Goal: Information Seeking & Learning: Learn about a topic

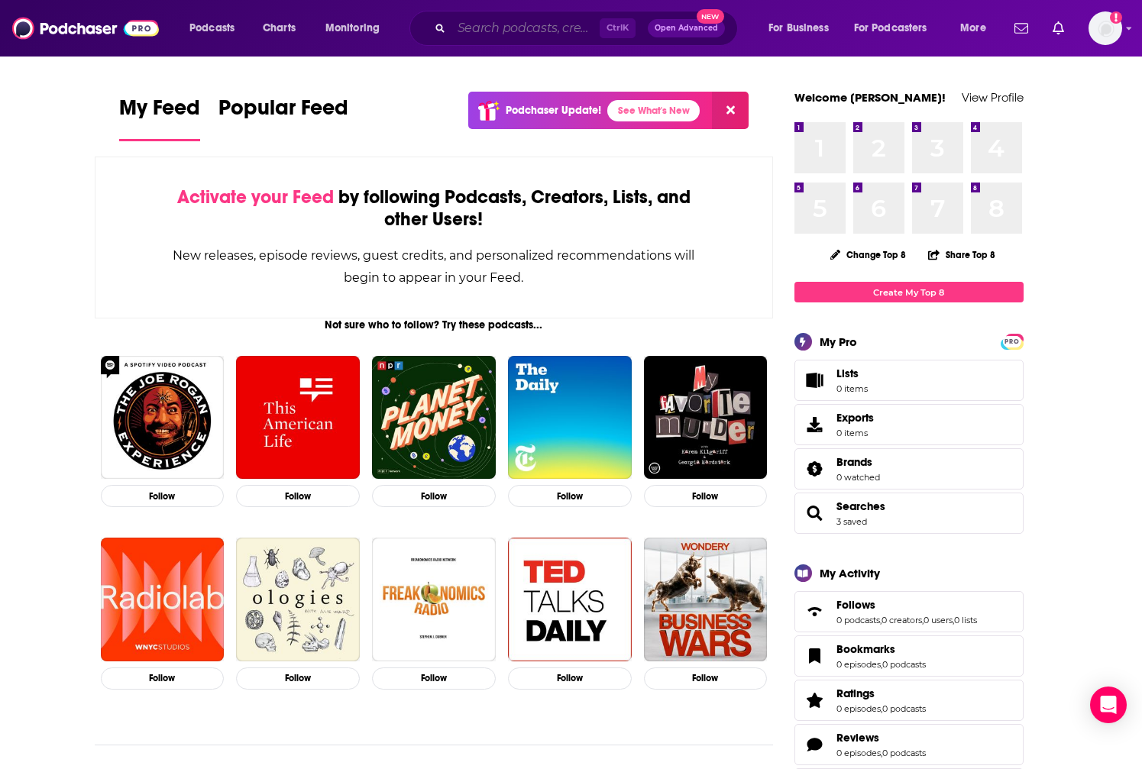
click at [470, 34] on input "Search podcasts, credits, & more..." at bounding box center [525, 28] width 148 height 24
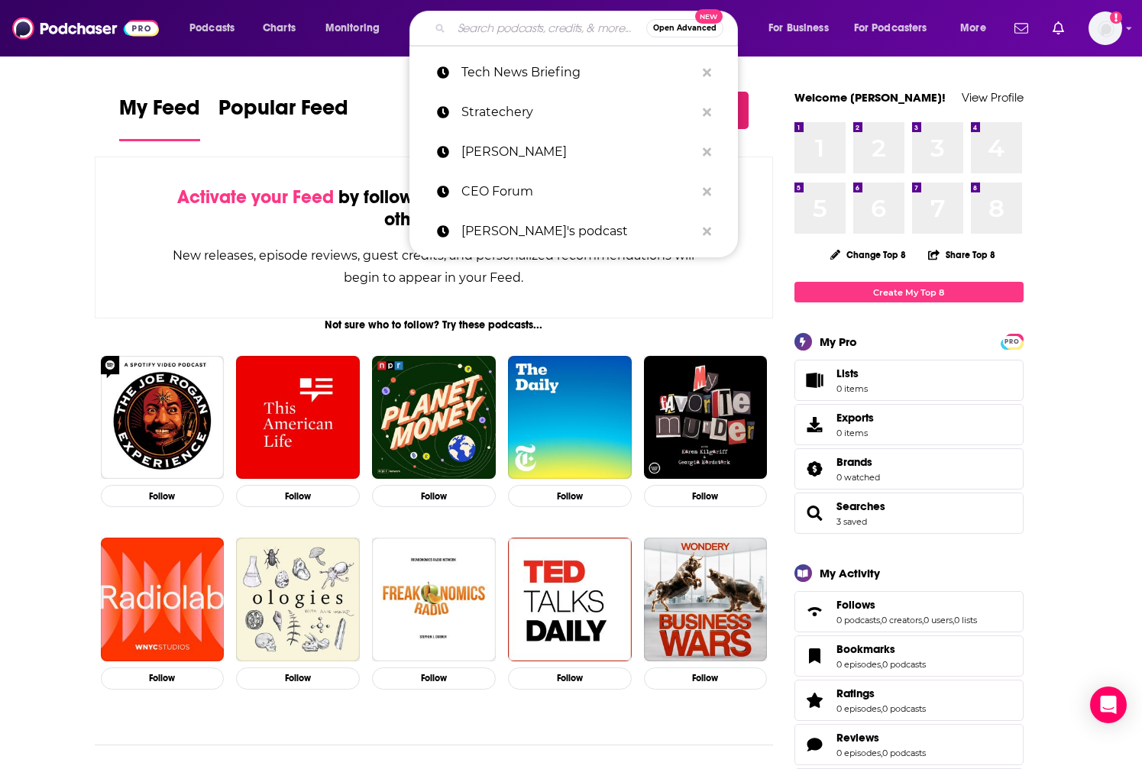
paste input "Greymatter"
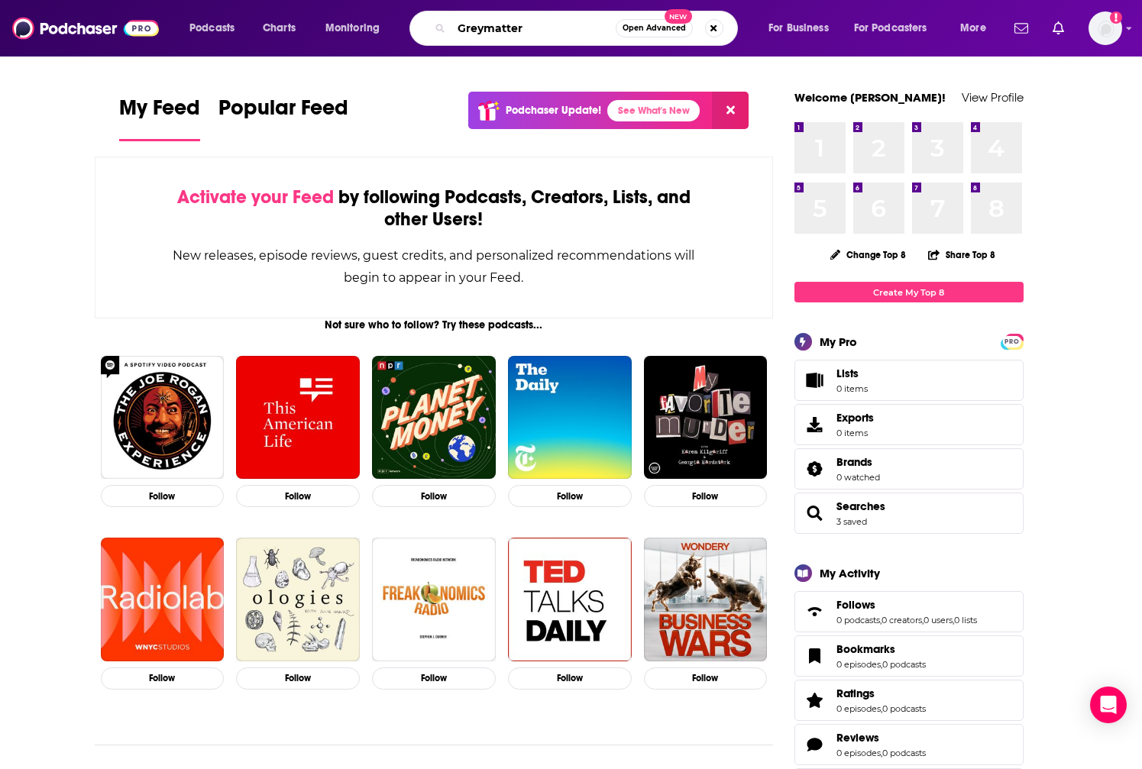
type input "Greymatter"
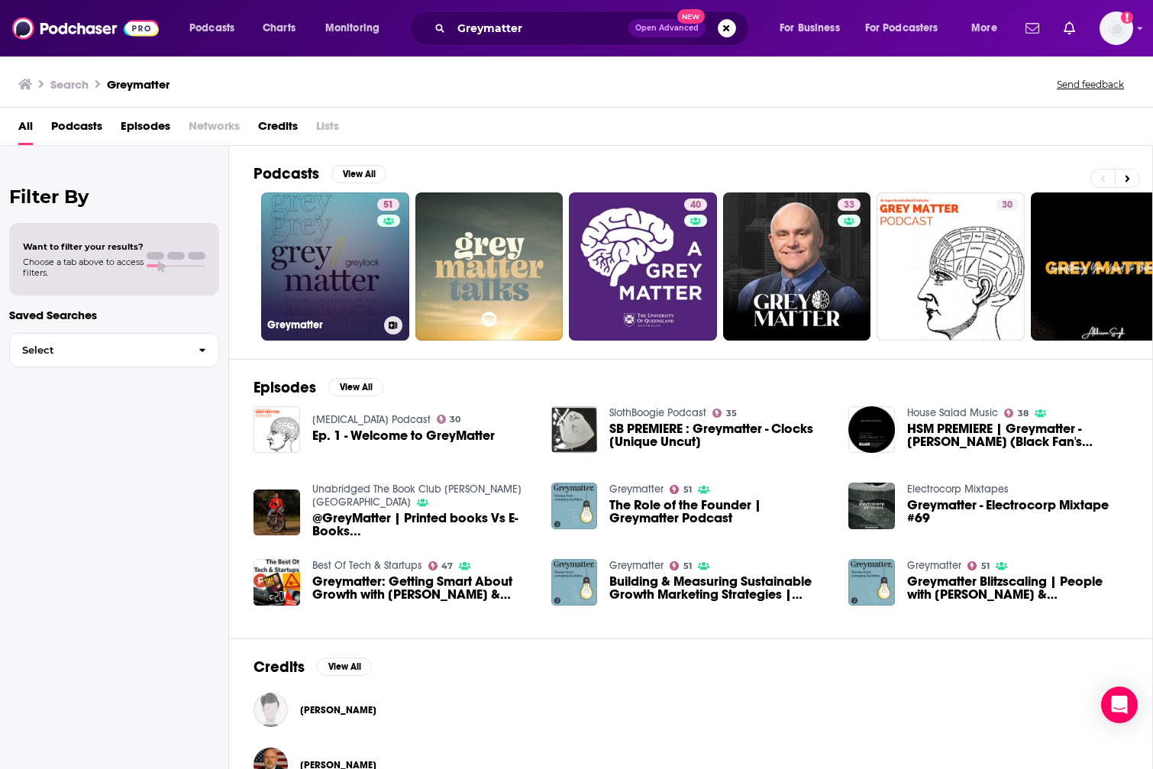
click at [309, 293] on link "51 Greymatter" at bounding box center [335, 266] width 148 height 148
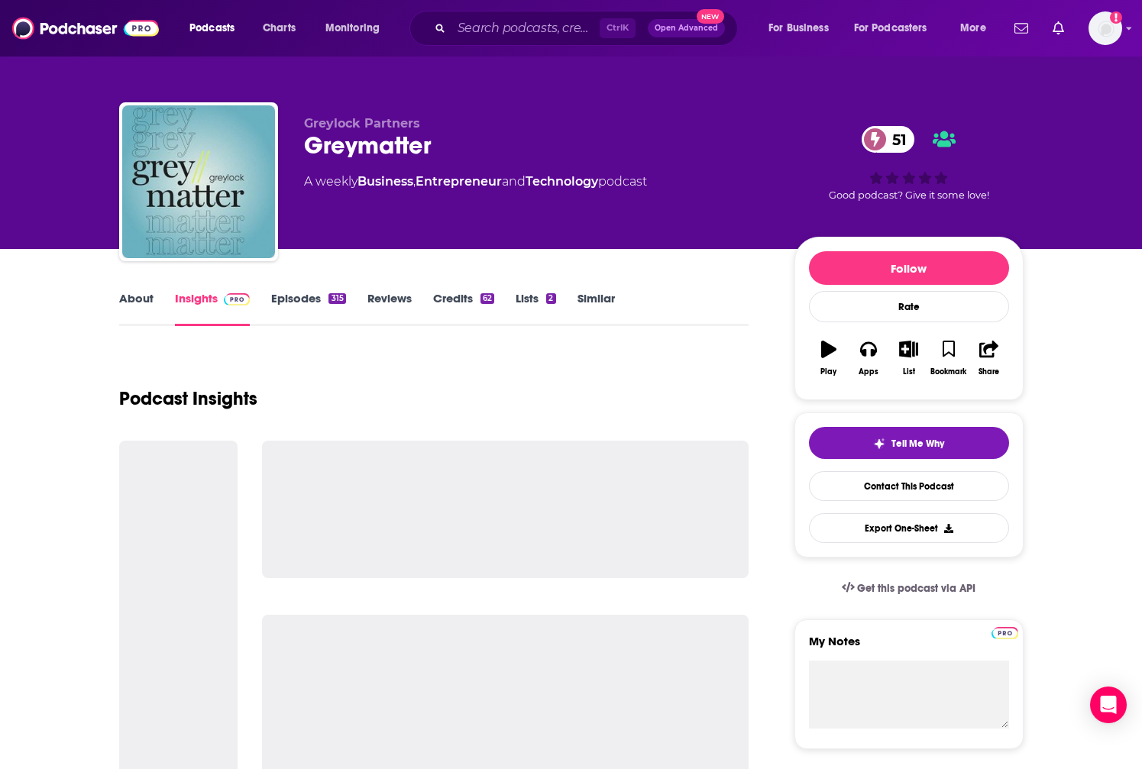
click at [138, 299] on link "About" at bounding box center [136, 308] width 34 height 35
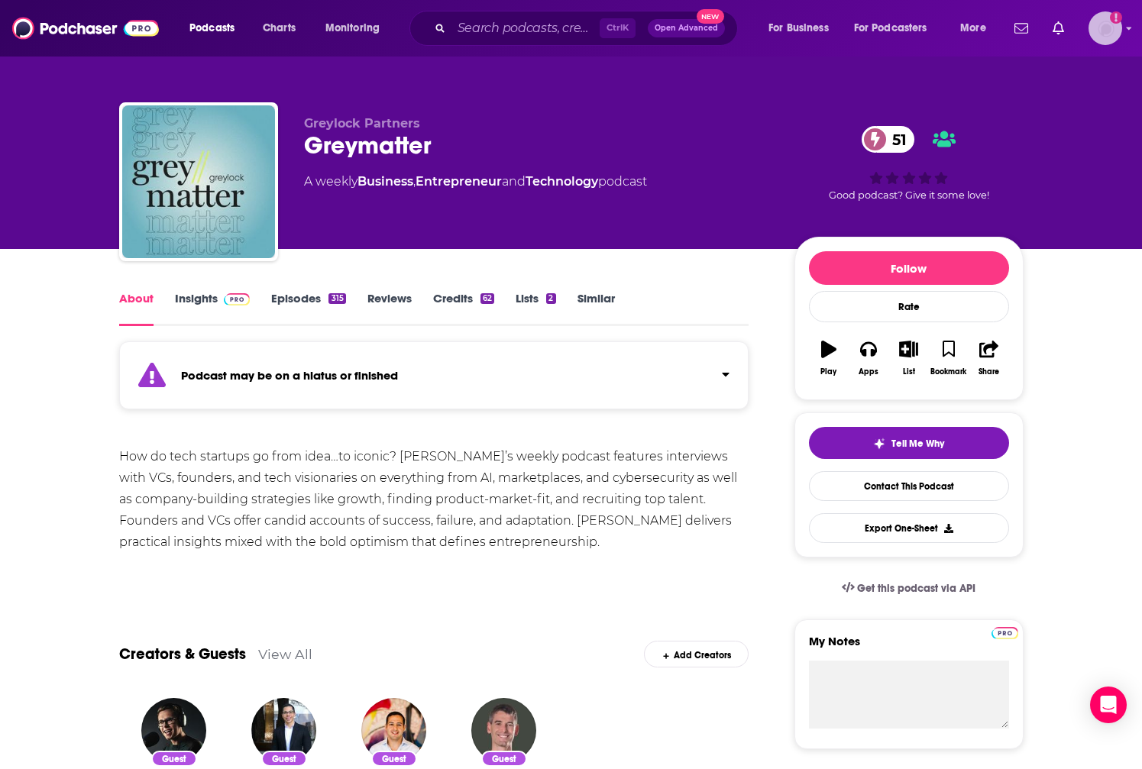
click at [1094, 33] on img "Logged in as patrickdmanning" at bounding box center [1105, 28] width 34 height 34
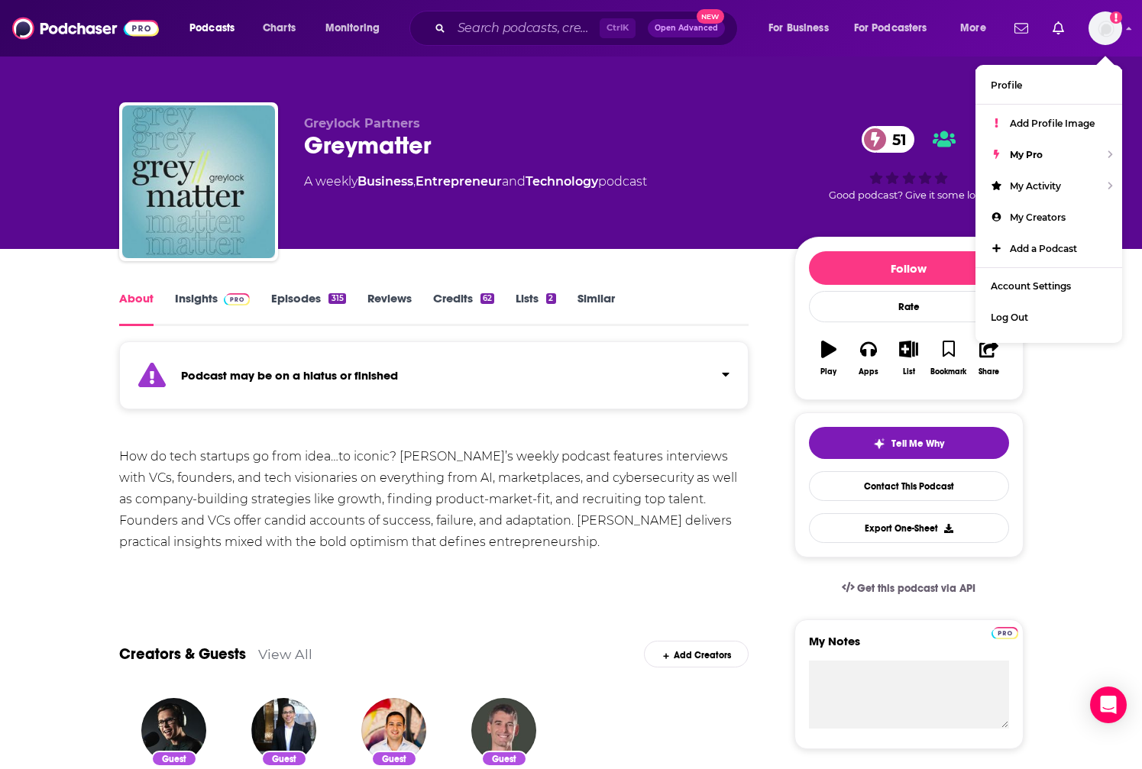
click at [752, 145] on div "Greymatter 51" at bounding box center [537, 146] width 466 height 30
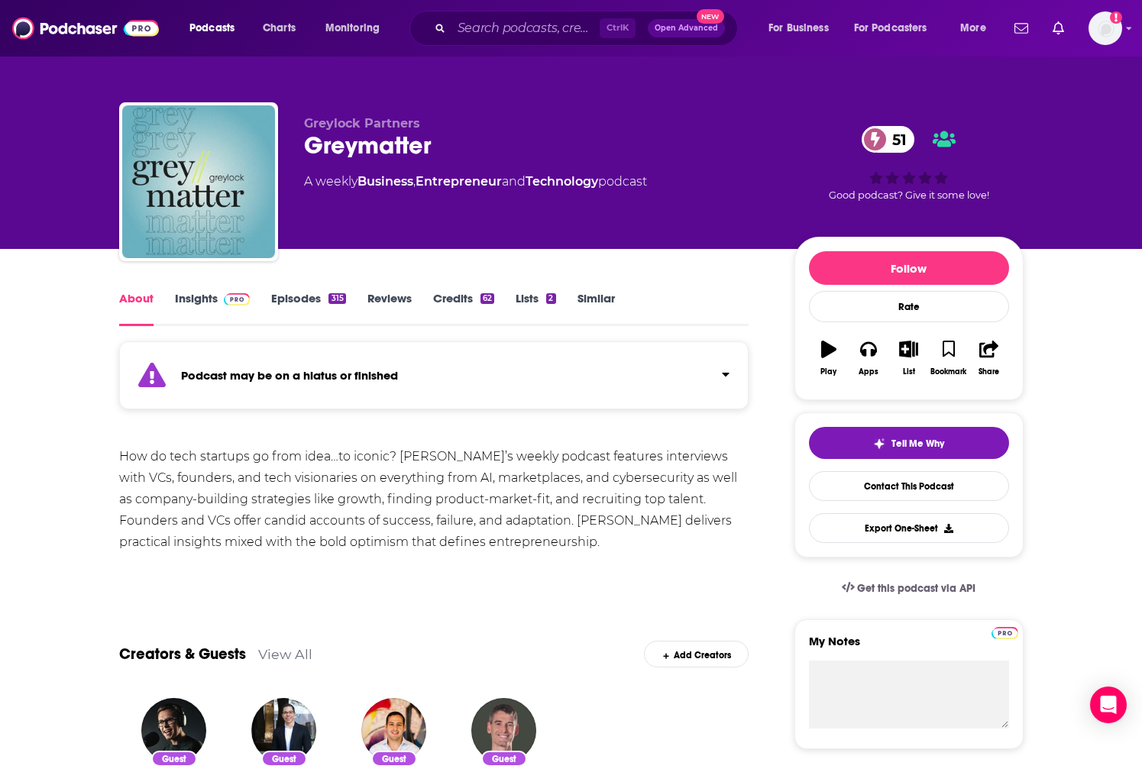
click at [198, 293] on link "Insights" at bounding box center [213, 308] width 76 height 35
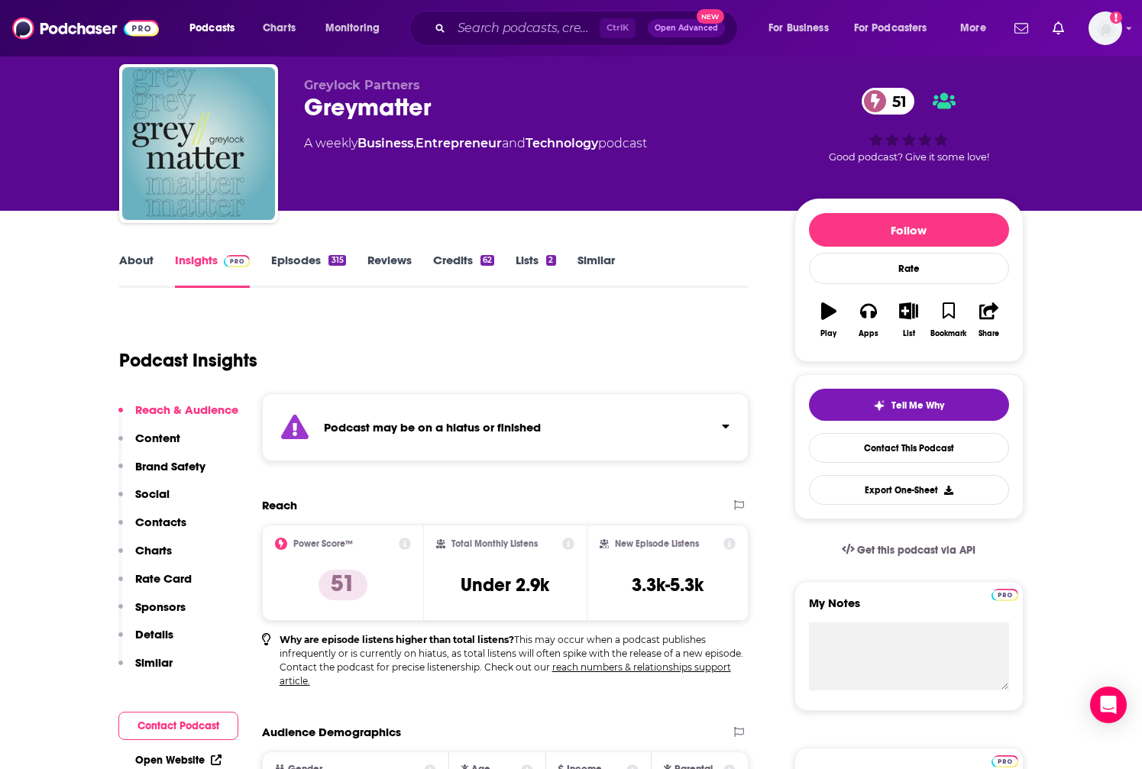
scroll to position [76, 0]
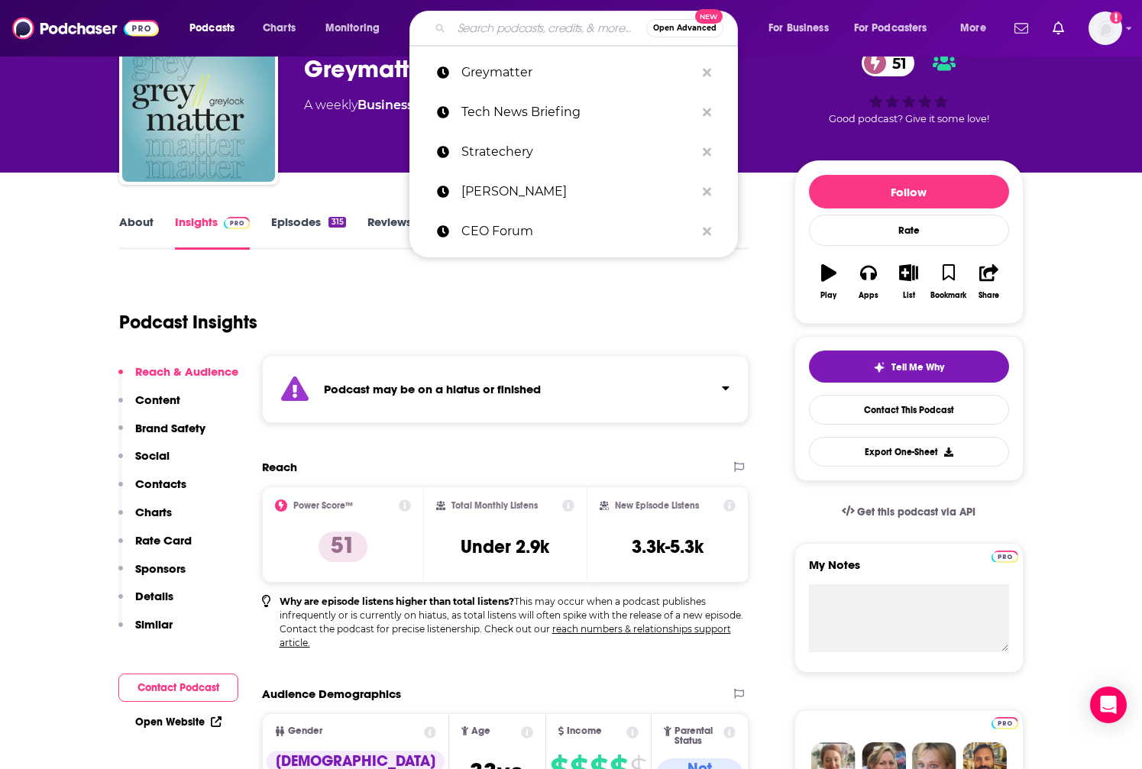
click at [509, 32] on input "Search podcasts, credits, & more..." at bounding box center [548, 28] width 195 height 24
paste input "TBPN"
type input "TBPN"
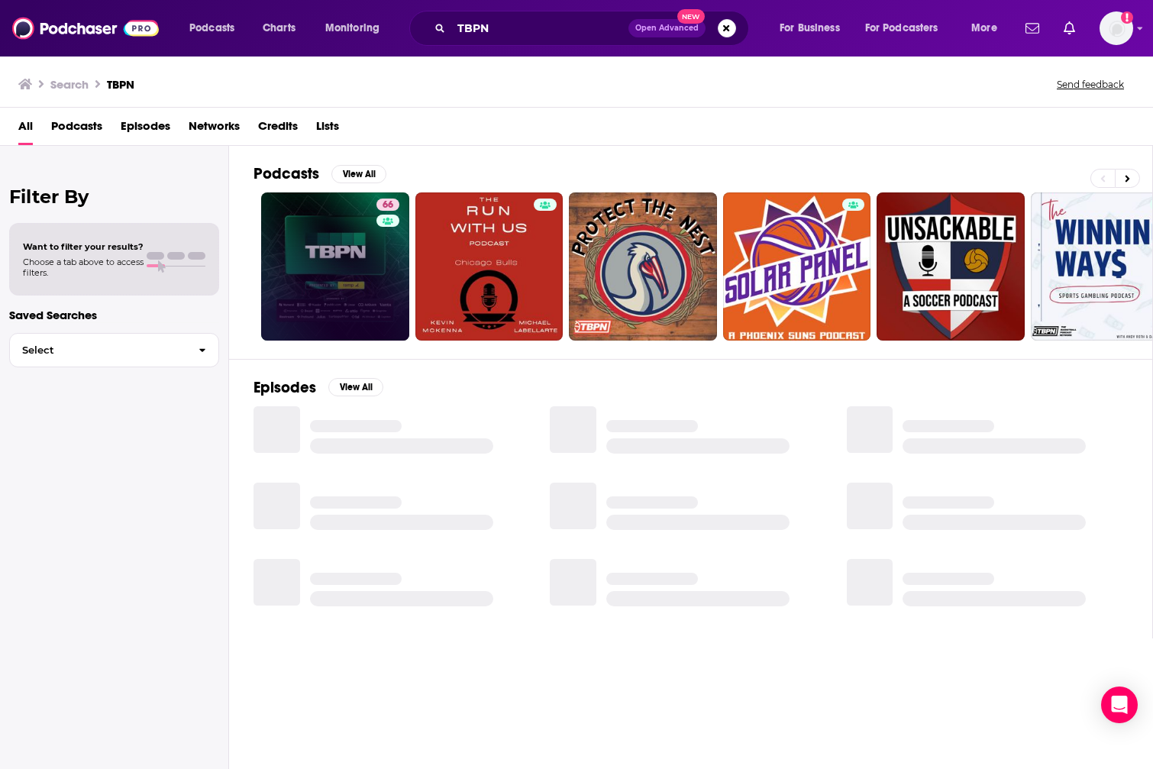
click at [357, 237] on link "66" at bounding box center [335, 266] width 148 height 148
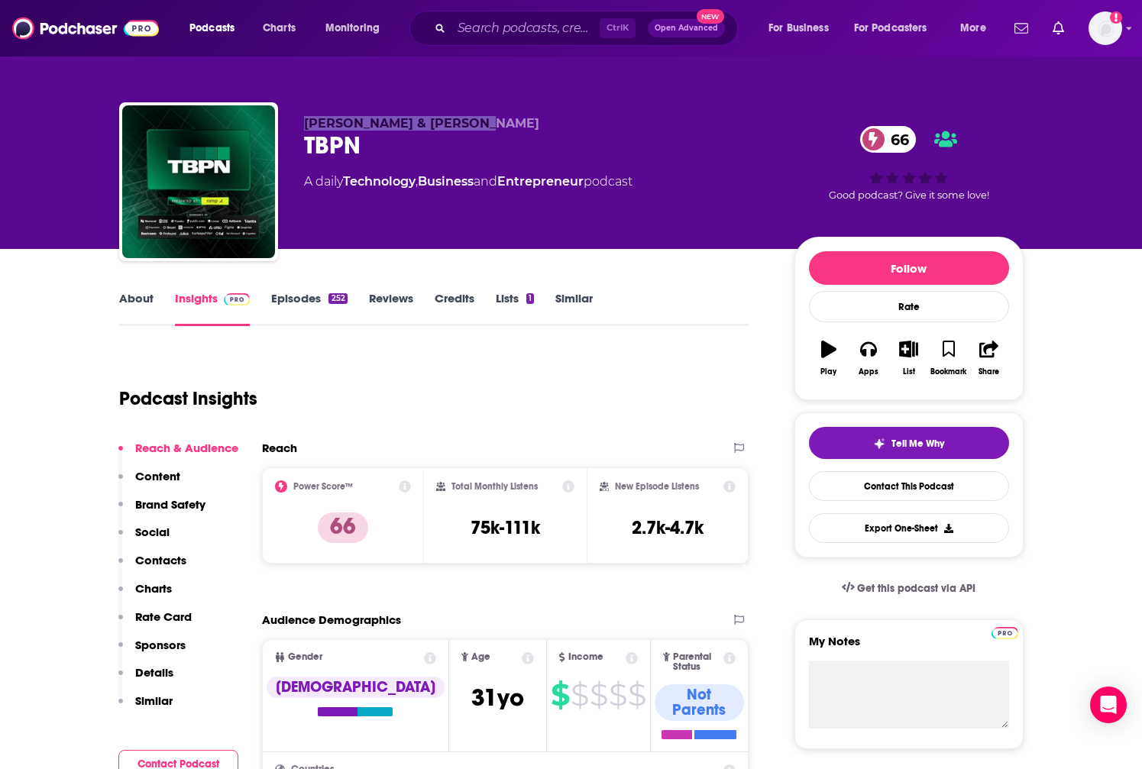
drag, startPoint x: 473, startPoint y: 121, endPoint x: 289, endPoint y: 122, distance: 184.1
click at [289, 122] on div "[PERSON_NAME] & [PERSON_NAME] TBPN 66 A daily Technology , Business and Entrepr…" at bounding box center [571, 184] width 904 height 165
click at [125, 296] on link "About" at bounding box center [136, 308] width 34 height 35
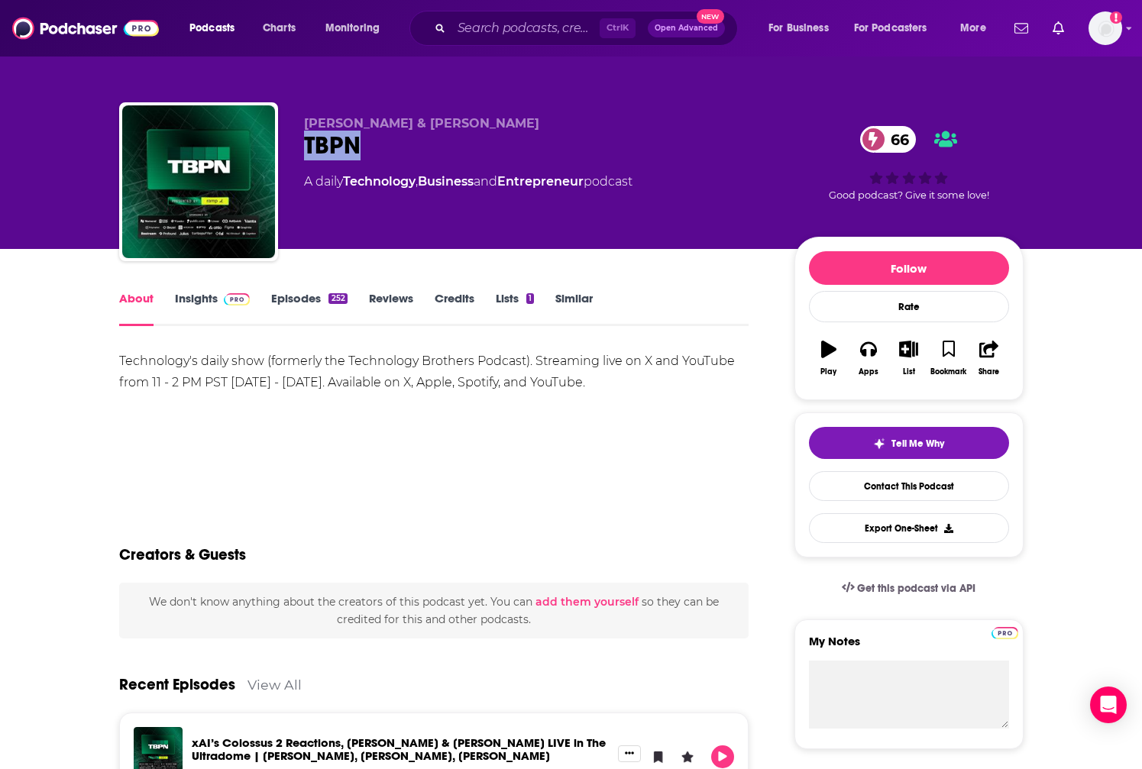
drag, startPoint x: 393, startPoint y: 150, endPoint x: 299, endPoint y: 150, distance: 93.9
click at [299, 150] on div "[PERSON_NAME] & [PERSON_NAME] TBPN 66 A daily Technology , Business and Entrepr…" at bounding box center [571, 184] width 904 height 165
copy h1 "TBPN"
click at [72, 144] on div "[PERSON_NAME] & [PERSON_NAME] TBPN 66 A daily Technology , Business and Entrepr…" at bounding box center [571, 124] width 1142 height 249
drag, startPoint x: 368, startPoint y: 141, endPoint x: 302, endPoint y: 144, distance: 65.8
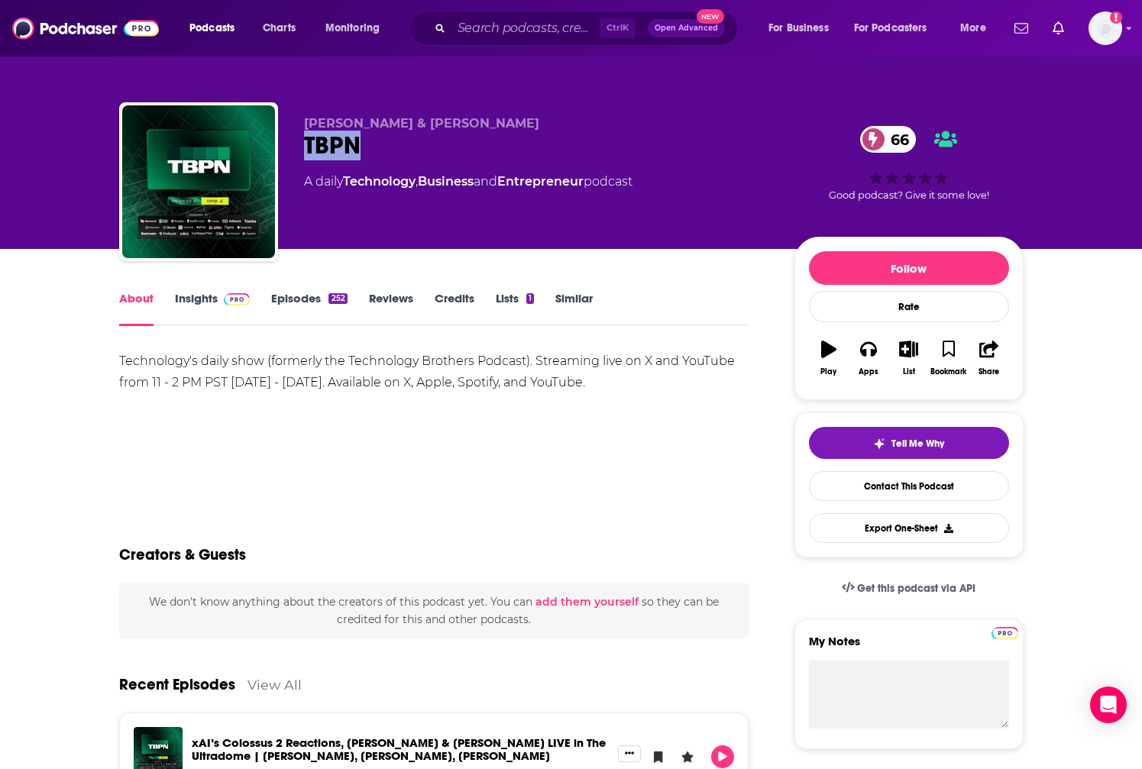
click at [302, 144] on div "[PERSON_NAME] & [PERSON_NAME] TBPN 66 A daily Technology , Business and Entrepr…" at bounding box center [571, 184] width 904 height 165
copy h1 "TBPN"
click at [522, 17] on input "Search podcasts, credits, & more..." at bounding box center [525, 28] width 148 height 24
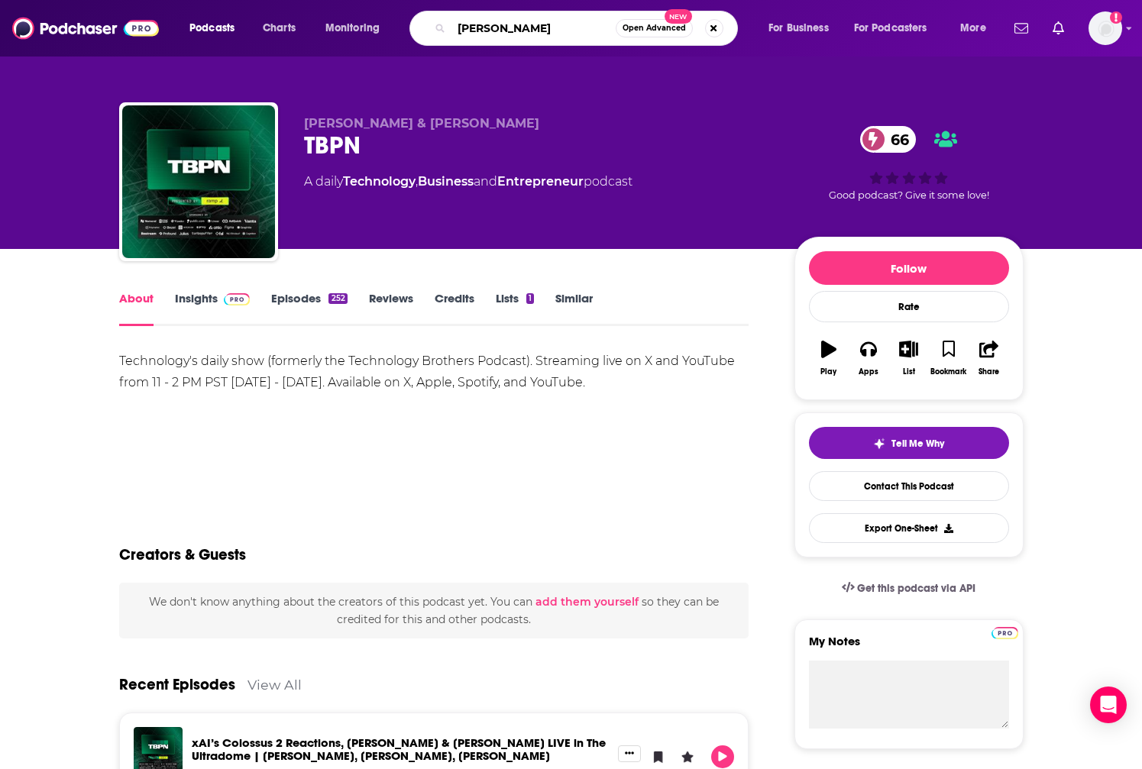
type input "[PERSON_NAME]"
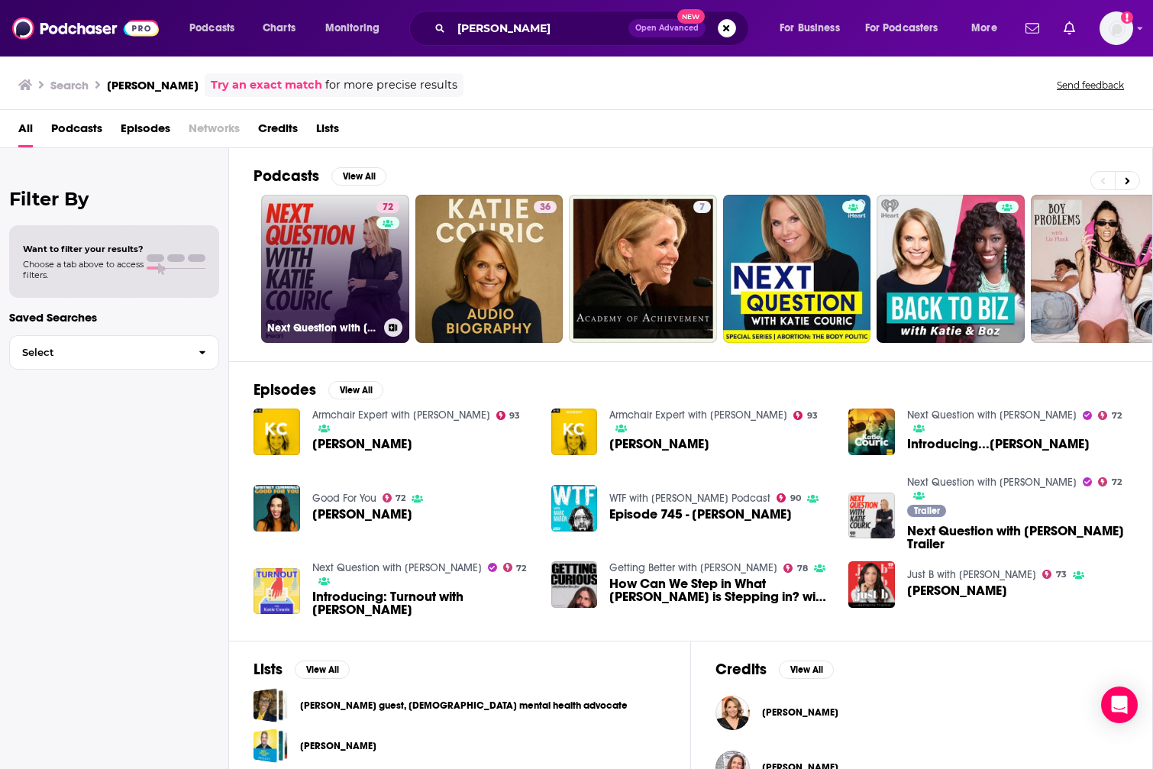
click at [360, 266] on link "72 Next Question with [PERSON_NAME]" at bounding box center [335, 269] width 148 height 148
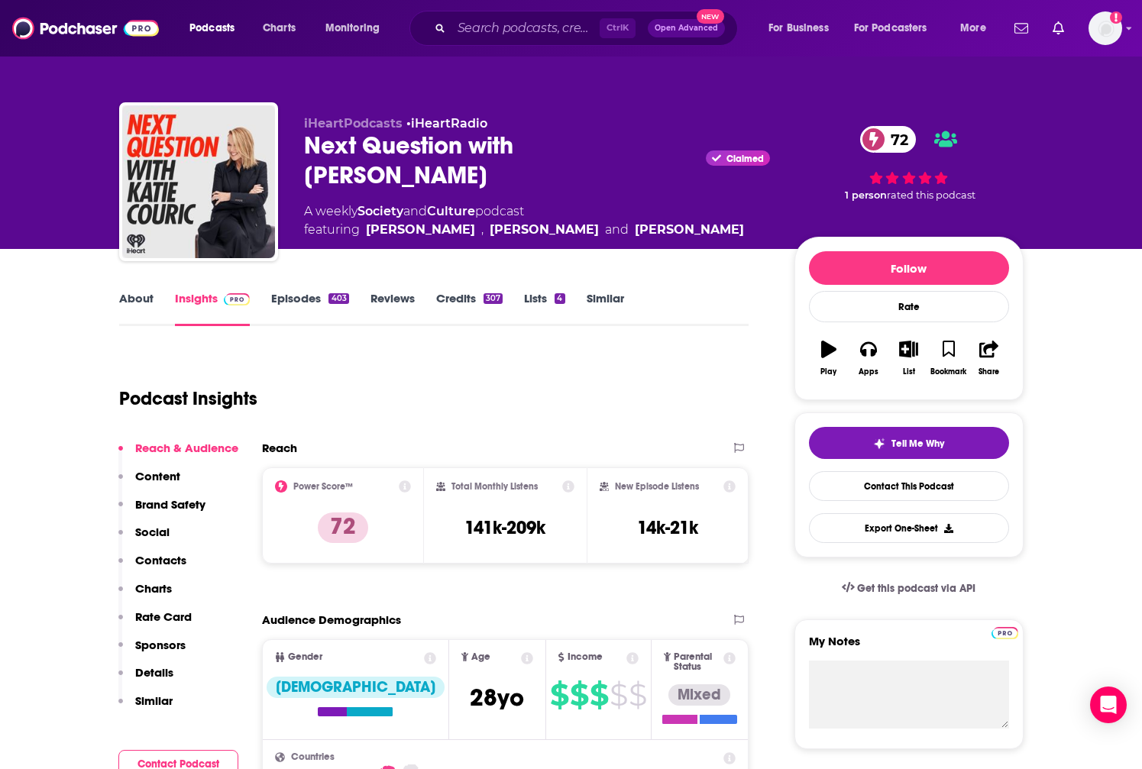
click at [144, 299] on link "About" at bounding box center [136, 308] width 34 height 35
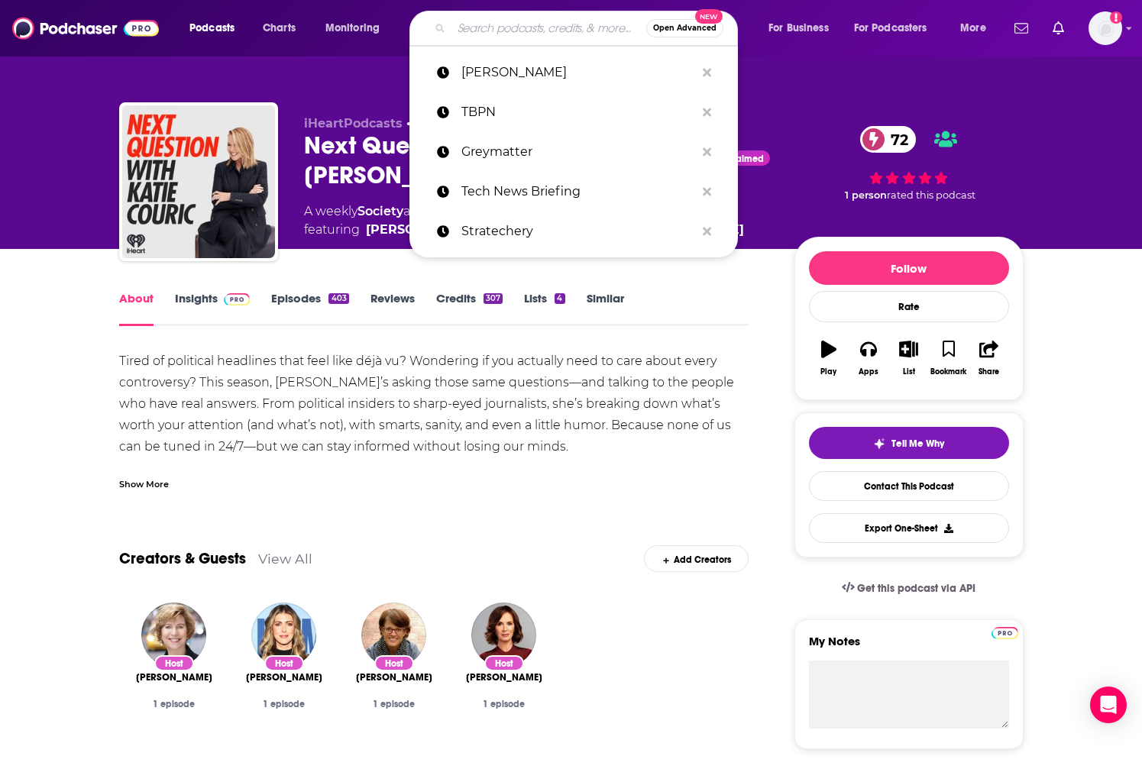
click at [465, 21] on input "Search podcasts, credits, & more..." at bounding box center [548, 28] width 195 height 24
paste input "a"
click at [520, 22] on input "Search podcasts, credits, & more..." at bounding box center [548, 28] width 195 height 24
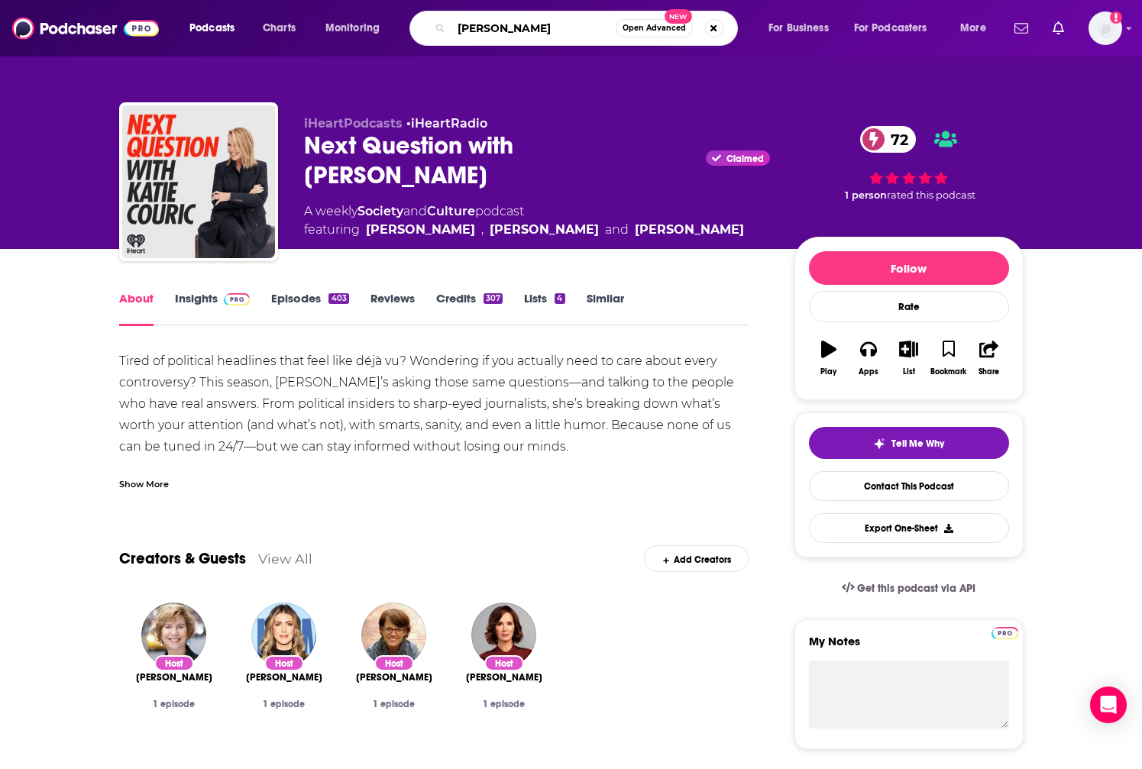
type input "[PERSON_NAME]"
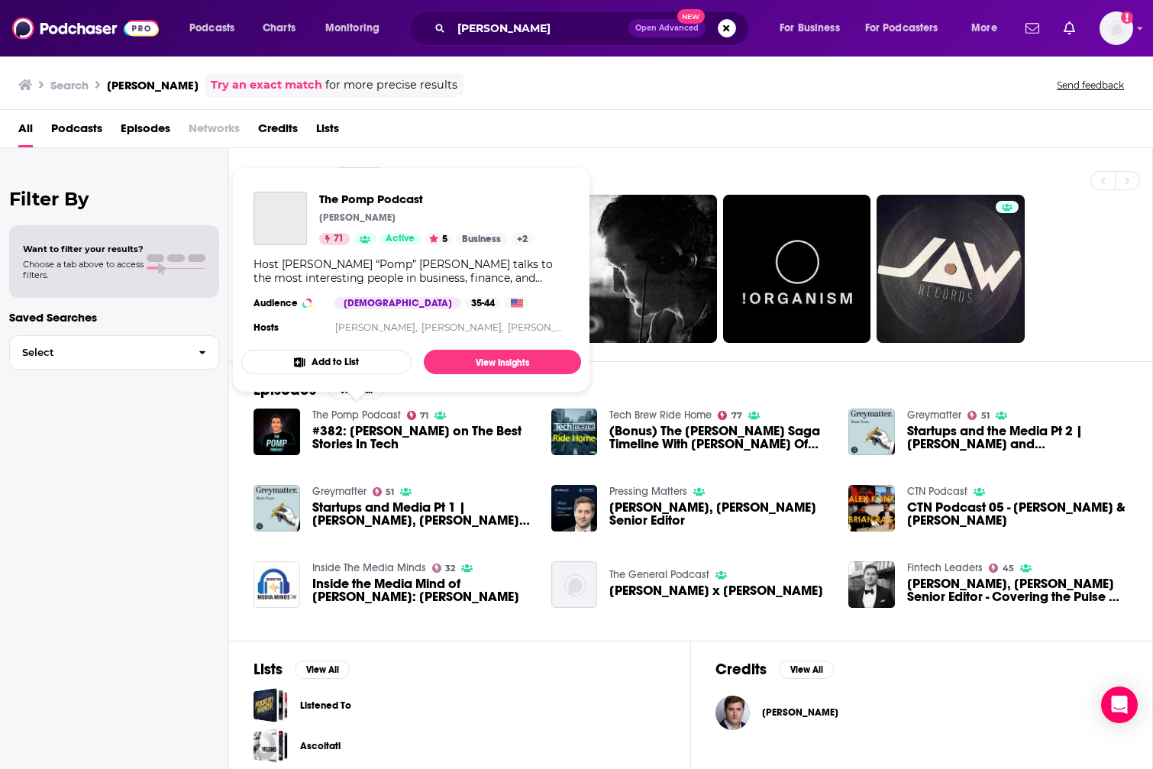
click at [375, 414] on link "The Pomp Podcast" at bounding box center [356, 415] width 89 height 13
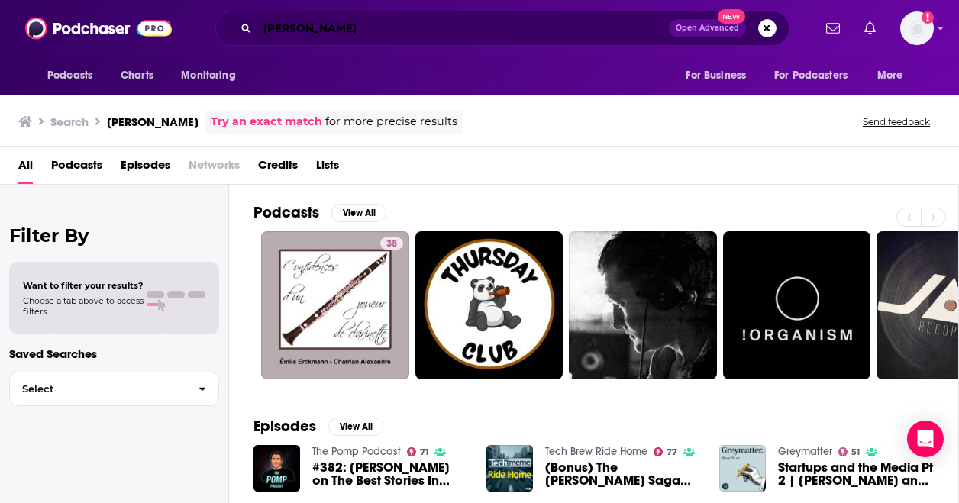
click at [401, 29] on input "[PERSON_NAME]" at bounding box center [463, 28] width 412 height 24
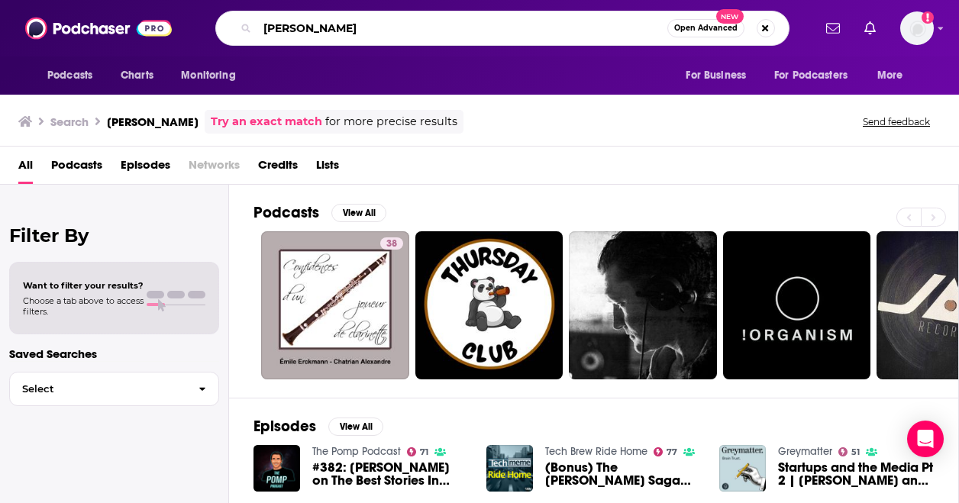
click at [401, 29] on input "[PERSON_NAME]" at bounding box center [462, 28] width 410 height 24
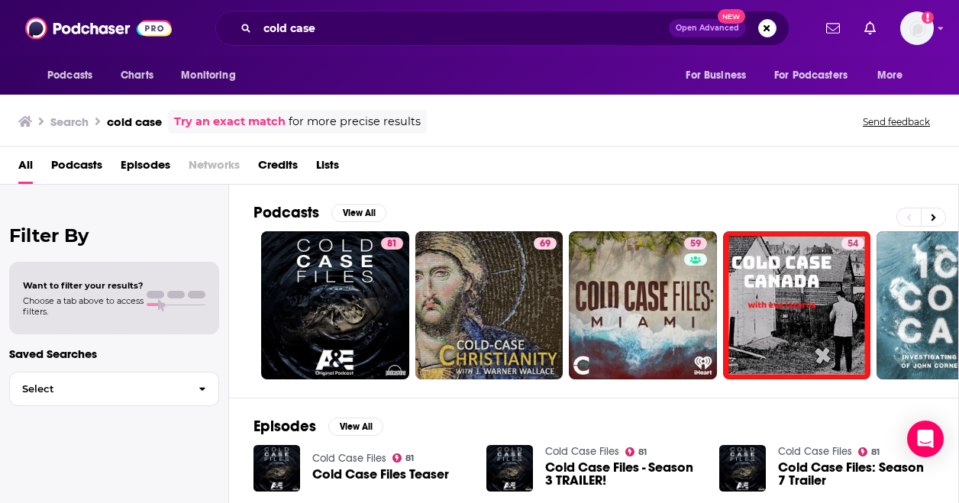
click at [385, 44] on div "cold case Open Advanced New" at bounding box center [502, 28] width 574 height 35
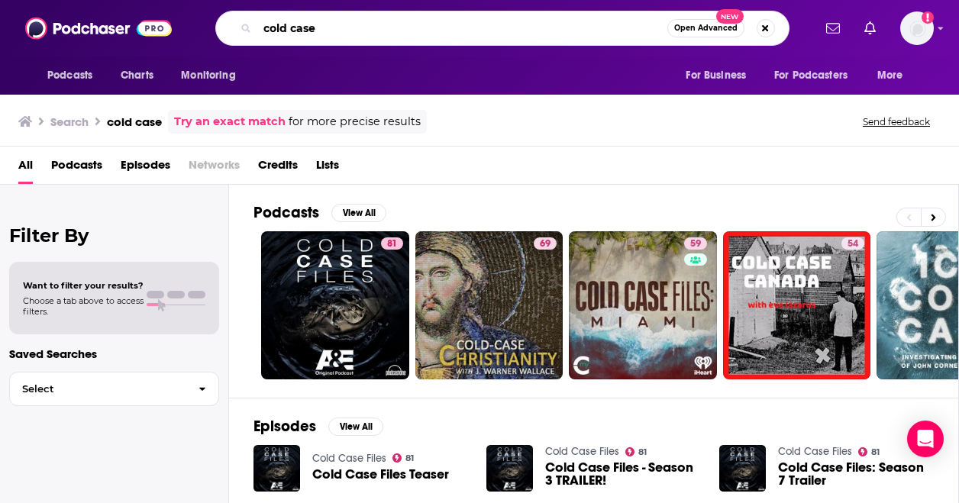
click at [295, 30] on input "cold case" at bounding box center [462, 28] width 410 height 24
type input "cold call"
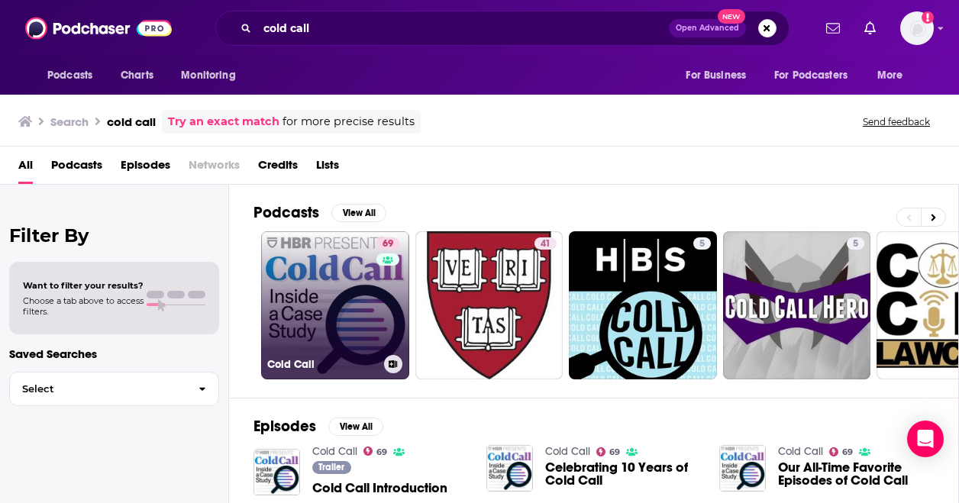
click at [386, 312] on div "69" at bounding box center [390, 297] width 27 height 118
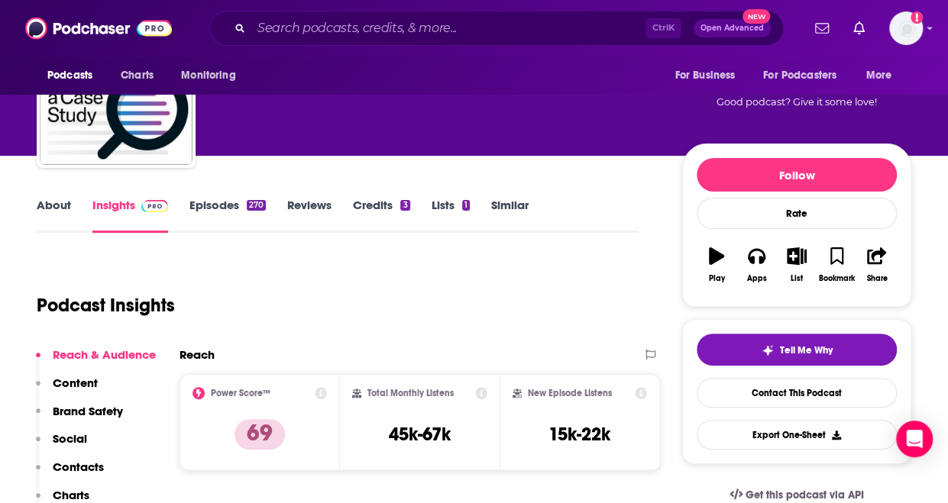
scroll to position [132, 0]
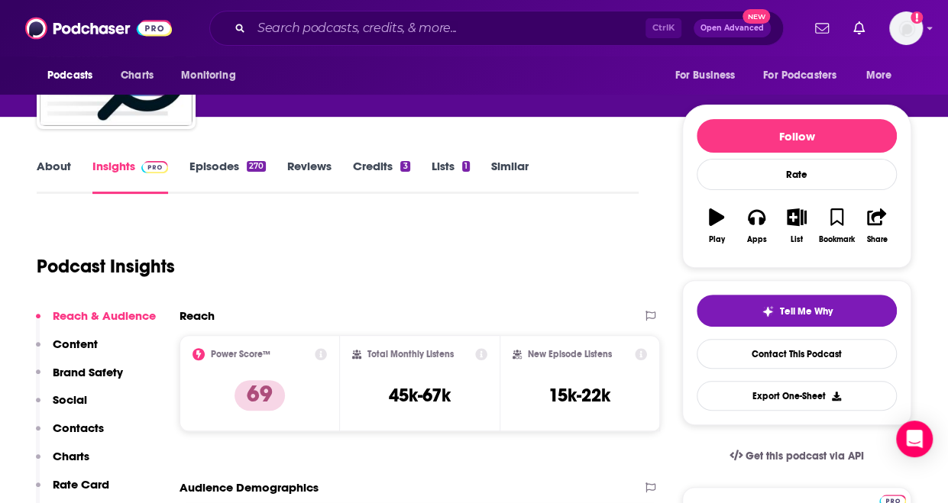
click at [44, 167] on link "About" at bounding box center [54, 176] width 34 height 35
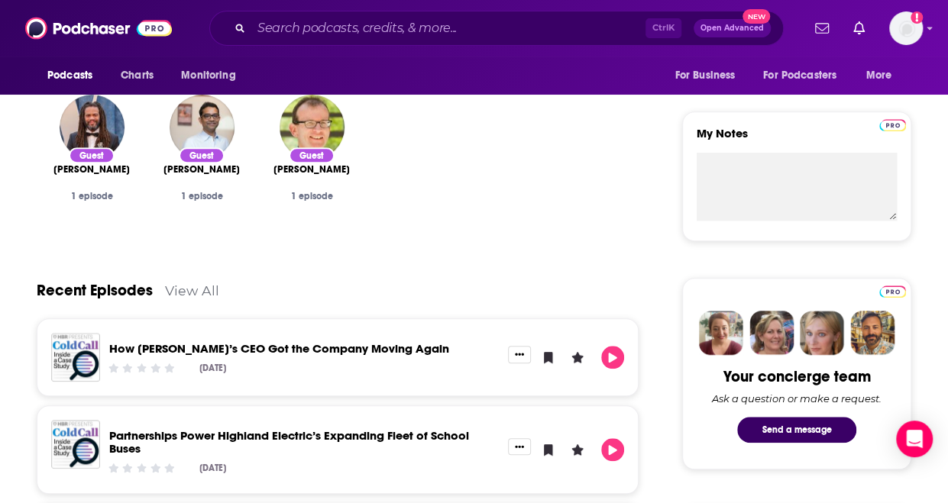
scroll to position [518, 0]
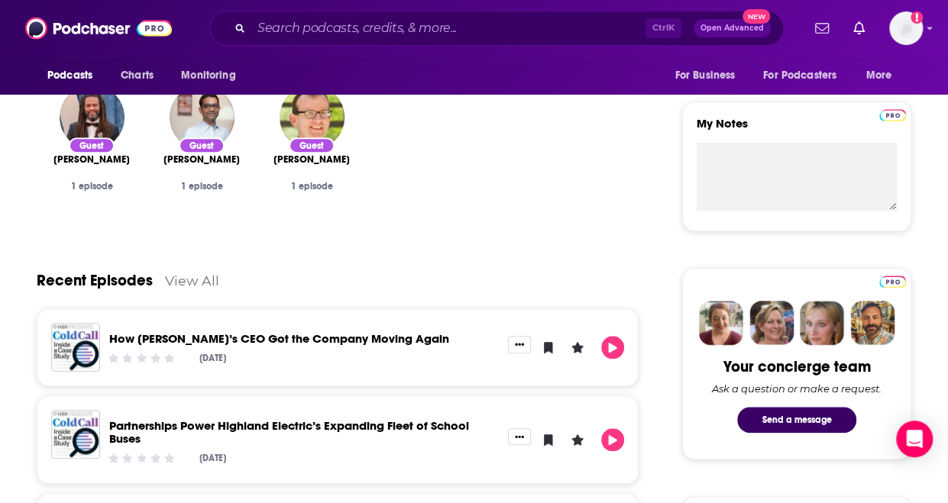
click at [324, 340] on link "How [PERSON_NAME]’s CEO Got the Company Moving Again" at bounding box center [279, 338] width 340 height 15
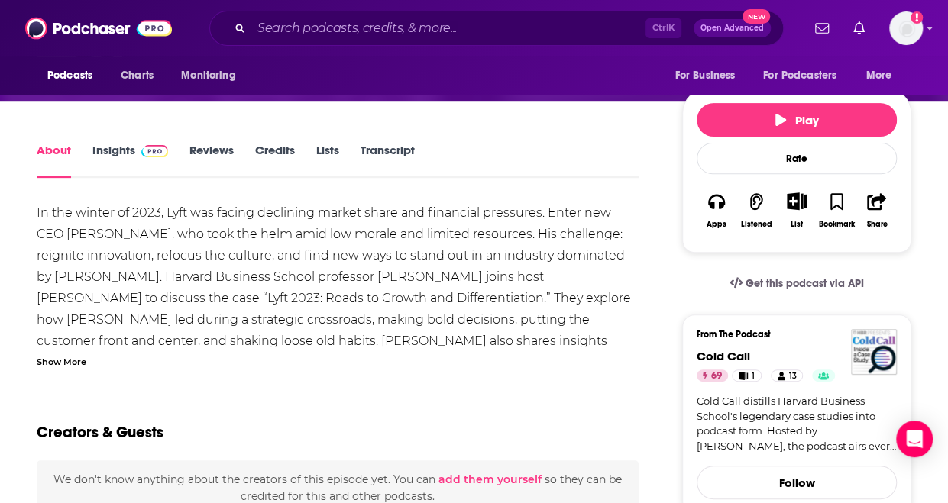
scroll to position [202, 0]
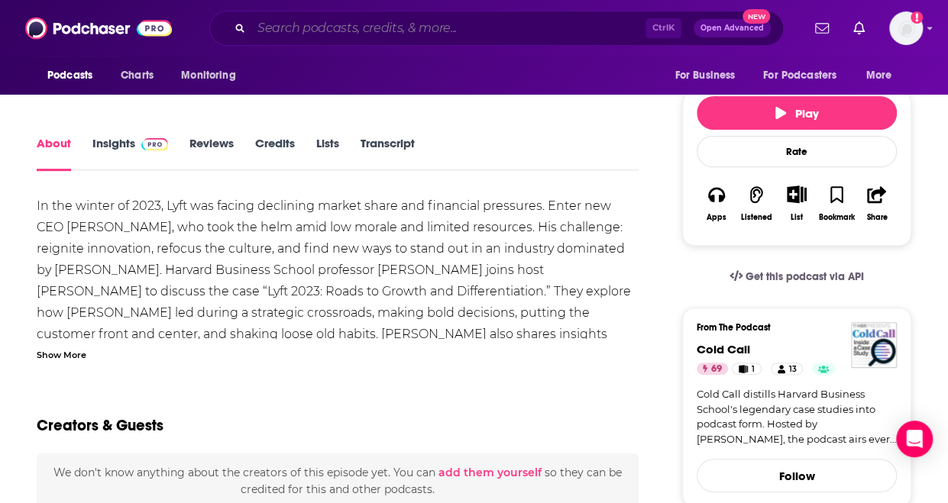
click at [370, 31] on input "Search podcasts, credits, & more..." at bounding box center [448, 28] width 394 height 24
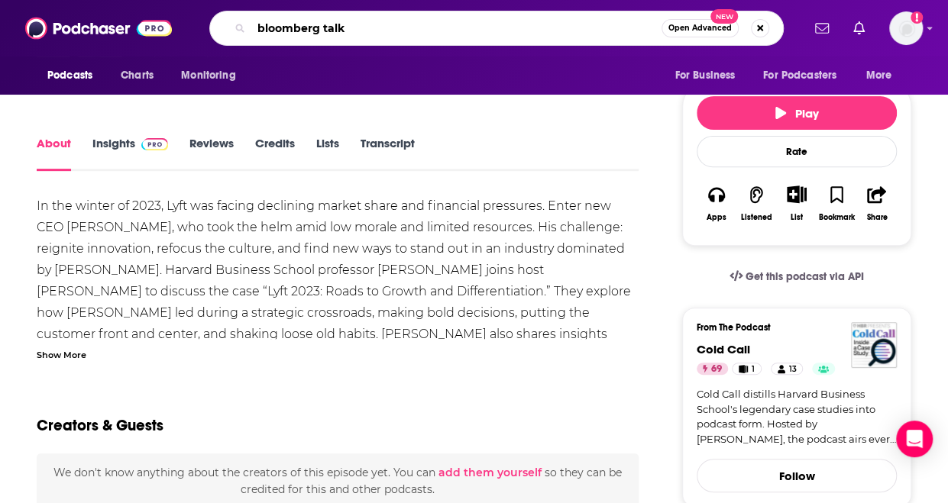
type input "bloomberg talks"
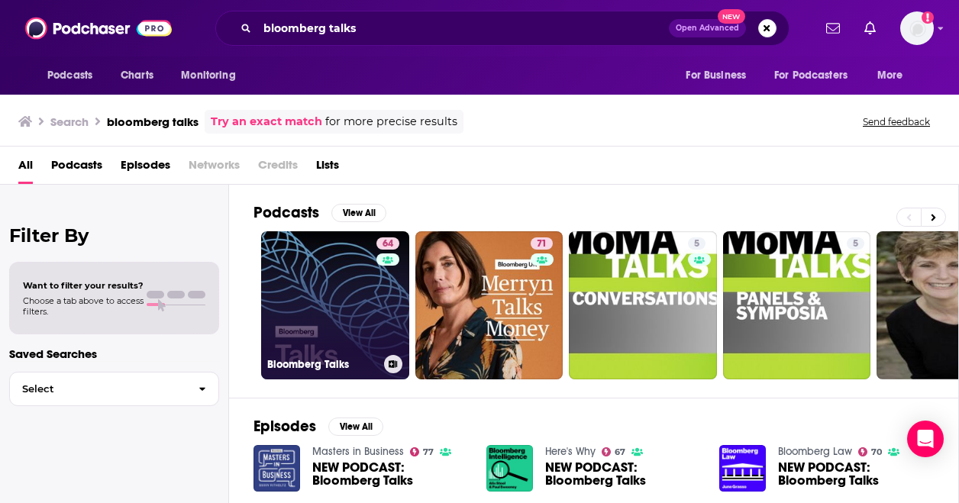
click at [313, 292] on link "64 Bloomberg Talks" at bounding box center [335, 305] width 148 height 148
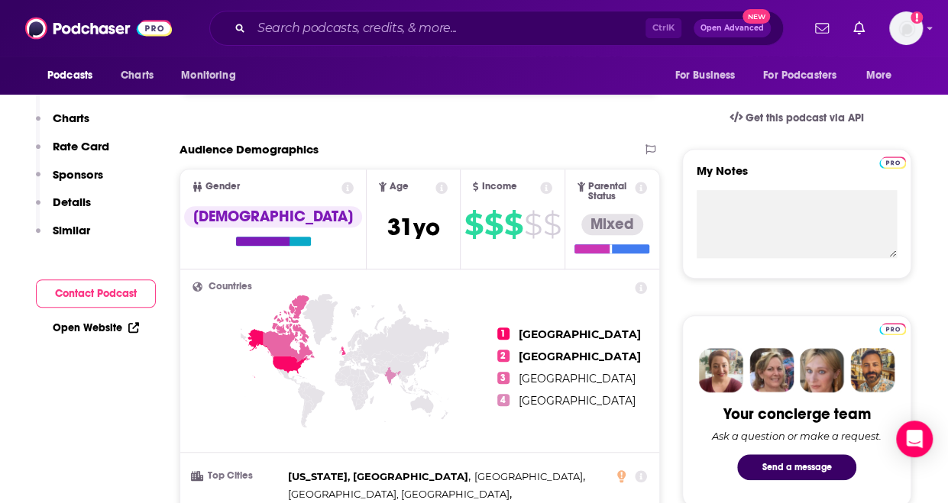
scroll to position [147, 0]
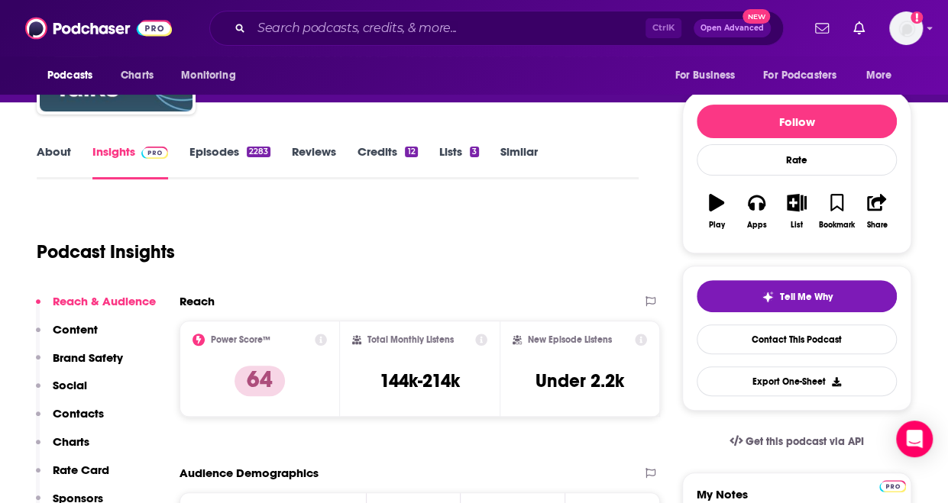
click at [48, 152] on link "About" at bounding box center [54, 161] width 34 height 35
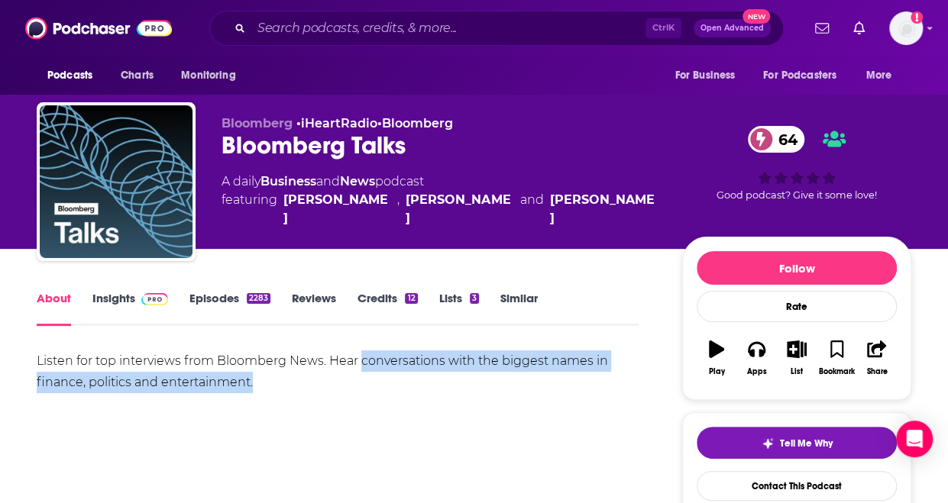
drag, startPoint x: 270, startPoint y: 373, endPoint x: 360, endPoint y: 362, distance: 90.0
click at [360, 362] on div "Listen for top interviews from Bloomberg News. Hear conversations with the bigg…" at bounding box center [338, 372] width 602 height 43
copy div "conversations with the biggest names in finance, politics and entertainment."
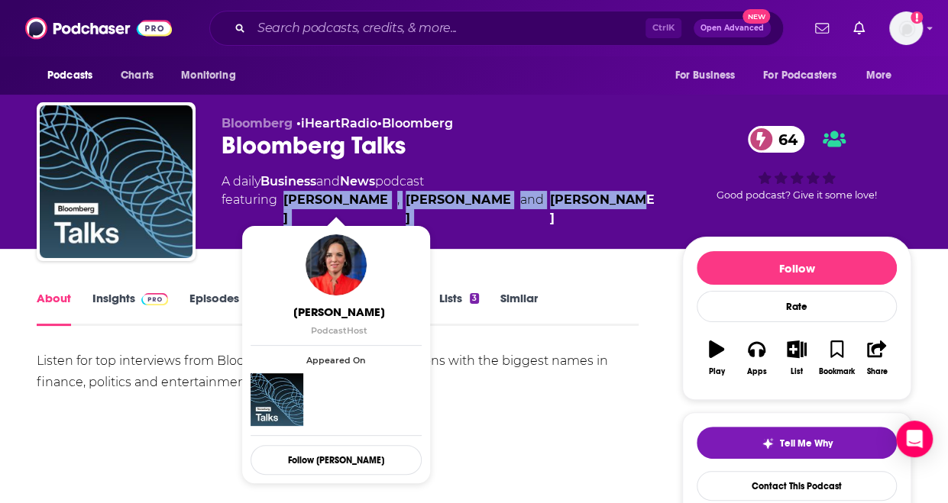
drag, startPoint x: 619, startPoint y: 193, endPoint x: 283, endPoint y: 202, distance: 335.4
click at [283, 202] on div "A daily Business and News podcast featuring [PERSON_NAME] , [PERSON_NAME] and […" at bounding box center [439, 200] width 436 height 55
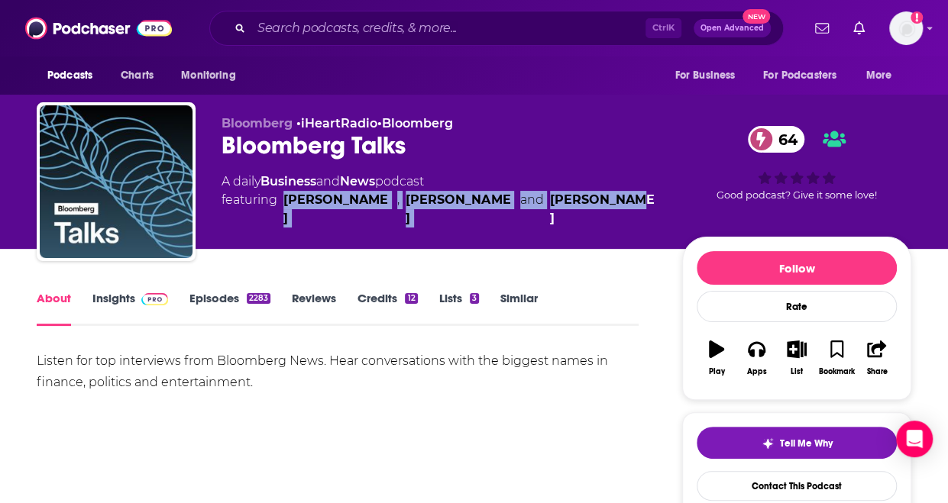
copy span "[PERSON_NAME] , [PERSON_NAME] and [PERSON_NAME]"
